Goal: Task Accomplishment & Management: Complete application form

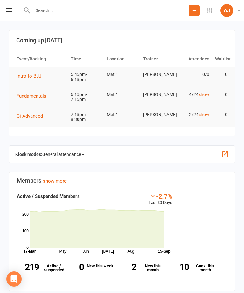
click at [193, 13] on button "Add" at bounding box center [194, 10] width 11 height 11
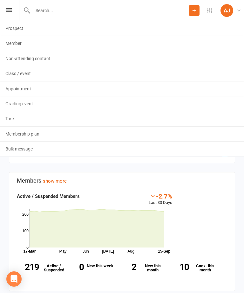
click at [135, 34] on link "Prospect" at bounding box center [122, 28] width 244 height 15
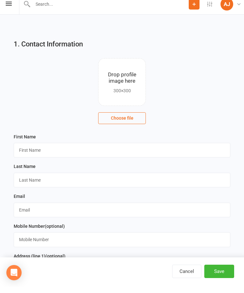
scroll to position [9, 0]
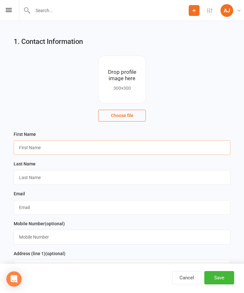
click at [46, 148] on input "text" at bounding box center [122, 147] width 217 height 15
type input "[PERSON_NAME]"
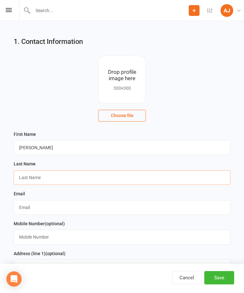
click at [73, 177] on input "text" at bounding box center [122, 177] width 217 height 15
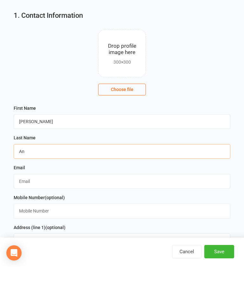
type input "An"
click at [96, 200] on input "text" at bounding box center [122, 207] width 217 height 15
type input "2"
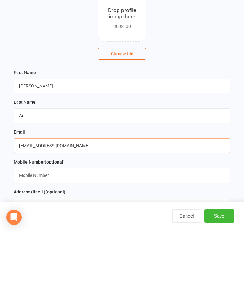
type input "[EMAIL_ADDRESS][DOMAIN_NAME]"
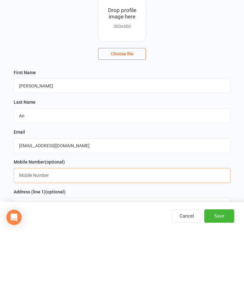
click at [98, 230] on input "text" at bounding box center [122, 237] width 217 height 15
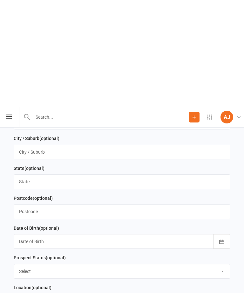
scroll to position [290, 0]
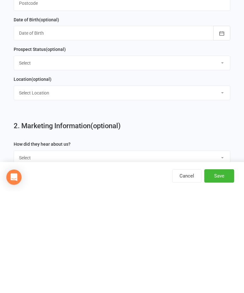
type input "0494423067"
click at [222, 271] on button "Save" at bounding box center [220, 277] width 30 height 13
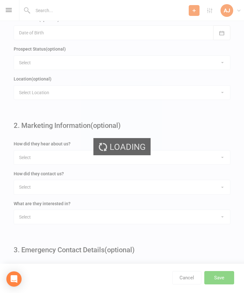
scroll to position [0, 0]
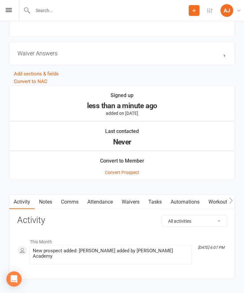
click at [135, 204] on link "Waivers" at bounding box center [130, 202] width 27 height 15
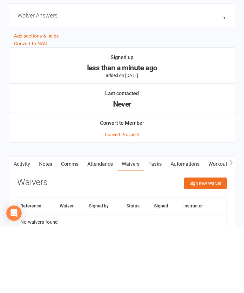
scroll to position [453, 0]
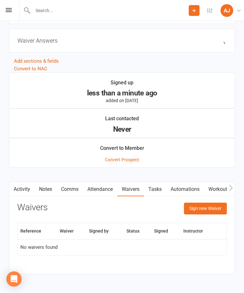
click at [215, 208] on button "Sign new Waiver" at bounding box center [205, 208] width 43 height 11
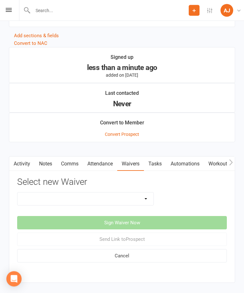
scroll to position [488, 0]
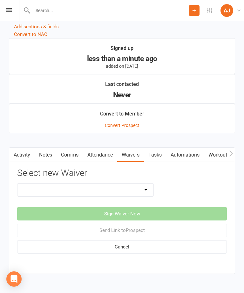
click at [138, 191] on select "Adults Membership Waiver Adult Trial Waiver Casual Pass Waiver Kids Membership …" at bounding box center [85, 190] width 136 height 13
select select "8134"
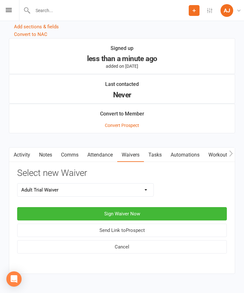
click at [187, 215] on button "Sign Waiver Now" at bounding box center [122, 213] width 210 height 13
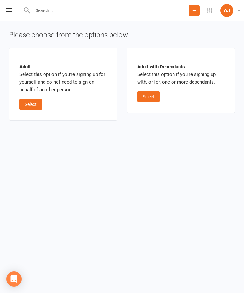
click at [32, 104] on button "Select" at bounding box center [30, 104] width 23 height 11
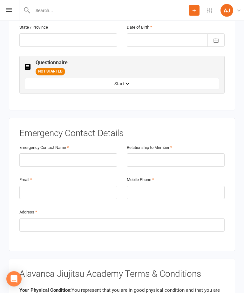
scroll to position [308, 0]
click at [81, 153] on input "text" at bounding box center [68, 159] width 98 height 13
type input "[PERSON_NAME]"
click at [195, 153] on input "text" at bounding box center [176, 159] width 98 height 13
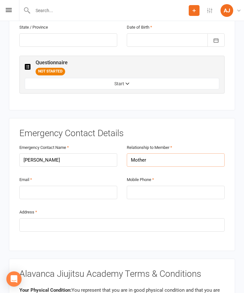
type input "Mother"
click at [94, 186] on input "email" at bounding box center [68, 192] width 98 height 13
type input "w"
type input "[EMAIL_ADDRESS][DOMAIN_NAME]"
click at [197, 186] on input "tel" at bounding box center [176, 192] width 98 height 13
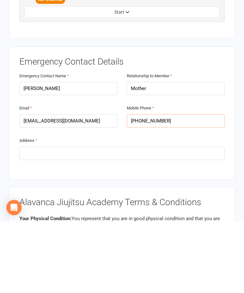
type input "[PHONE_NUMBER]"
click at [206, 218] on input "text" at bounding box center [121, 224] width 205 height 13
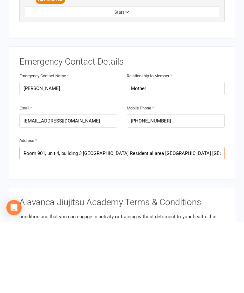
scroll to position [45, 0]
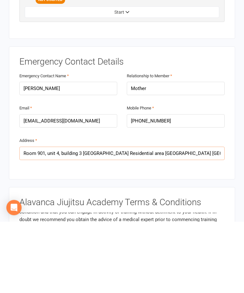
type input "Room 901, unit 4, building 3 [GEOGRAPHIC_DATA] Residential area [GEOGRAPHIC_DAT…"
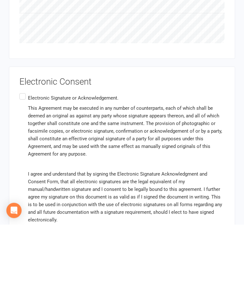
scroll to position [782, 0]
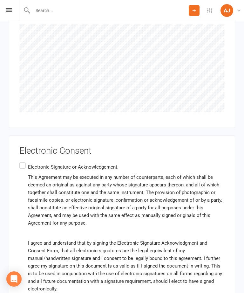
click at [24, 161] on label "Electronic Signature or Acknowledgement. This Agreement may be executed in any …" at bounding box center [121, 246] width 205 height 170
click at [24, 161] on input "Electronic Signature or Acknowledgement. This Agreement may be executed in any …" at bounding box center [21, 161] width 4 height 0
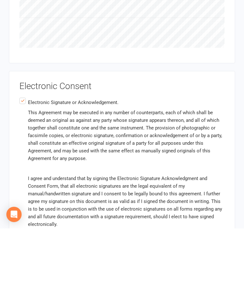
scroll to position [844, 0]
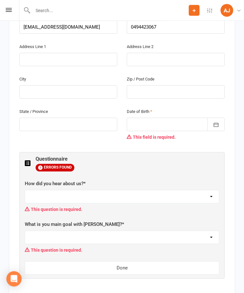
scroll to position [224, 0]
click at [196, 190] on select "Referral Instagram Facebook Google Flyer Walk-in Outdoors Advertisement Flyer" at bounding box center [122, 196] width 194 height 13
select select "Instagram"
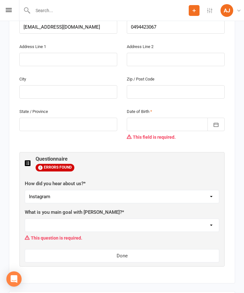
click at [195, 219] on select "Self Defense Fitness and Health Stress Relief Competition Learn a New Skill" at bounding box center [122, 225] width 194 height 13
select select "Fitness and Health"
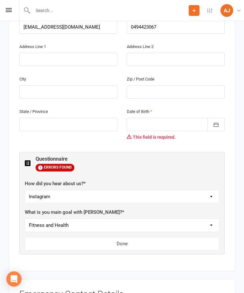
click at [181, 118] on div at bounding box center [176, 124] width 98 height 13
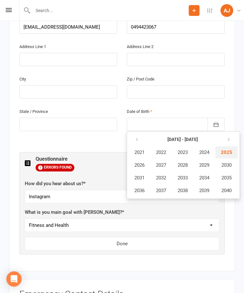
click at [229, 149] on span "2025" at bounding box center [226, 152] width 11 height 6
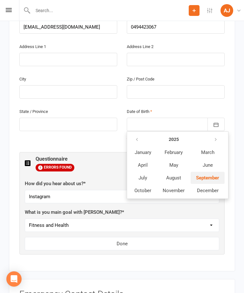
click at [208, 175] on span "September" at bounding box center [207, 178] width 23 height 6
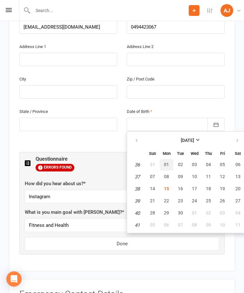
click at [165, 162] on span "01" at bounding box center [166, 164] width 5 height 5
type input "[DATE]"
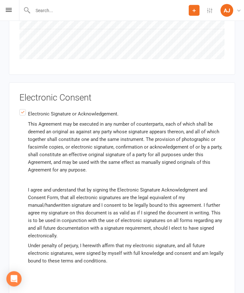
scroll to position [921, 0]
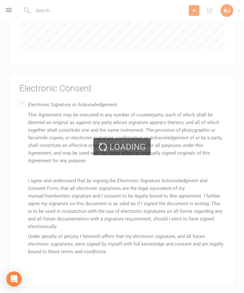
scroll to position [909, 0]
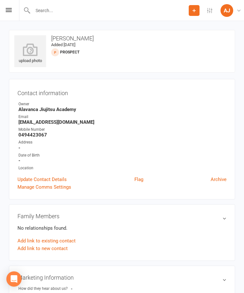
scroll to position [2, 0]
